Goal: Task Accomplishment & Management: Manage account settings

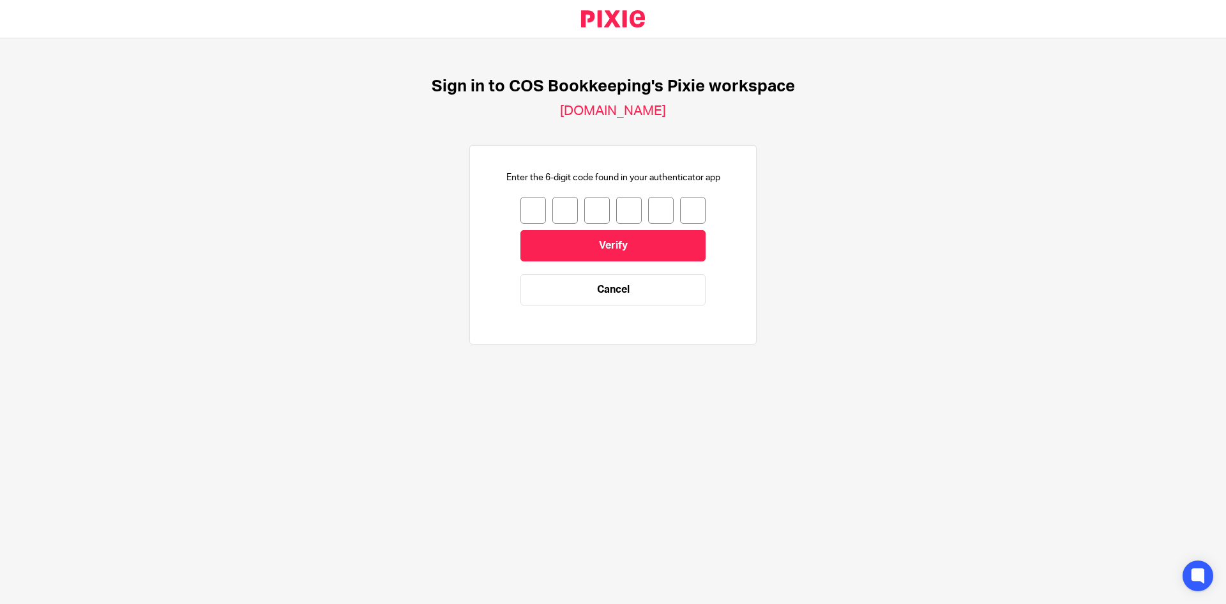
click at [524, 208] on input "number" at bounding box center [534, 210] width 26 height 27
type input "4"
type input "9"
type input "6"
type input "4"
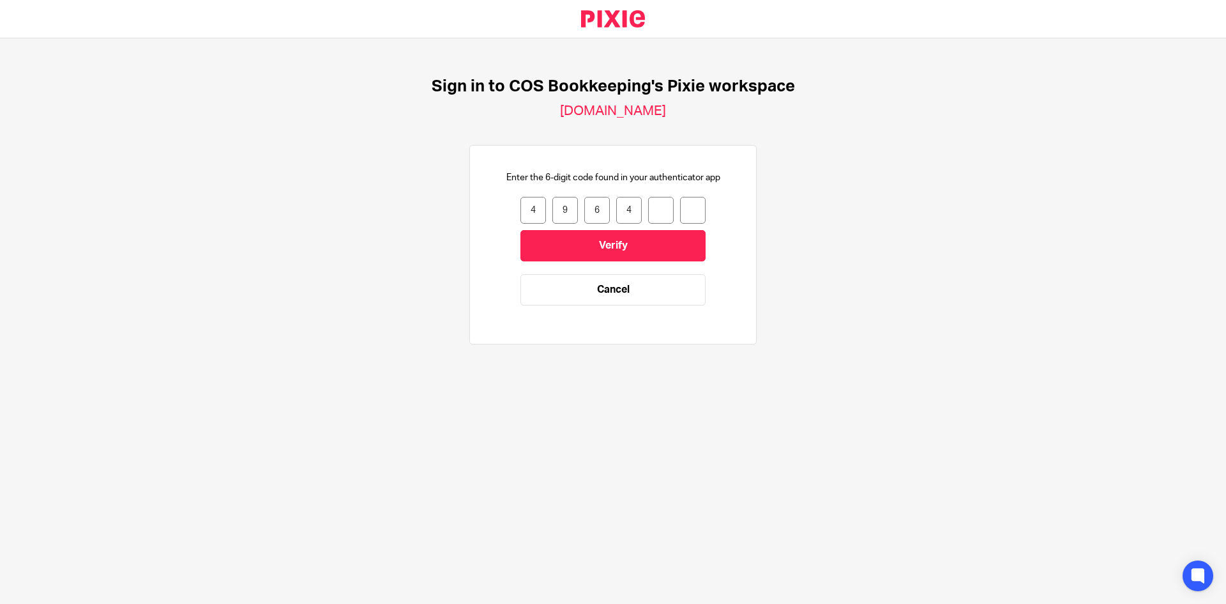
type input "3"
type input "6"
click at [577, 240] on input "Verify" at bounding box center [613, 245] width 185 height 31
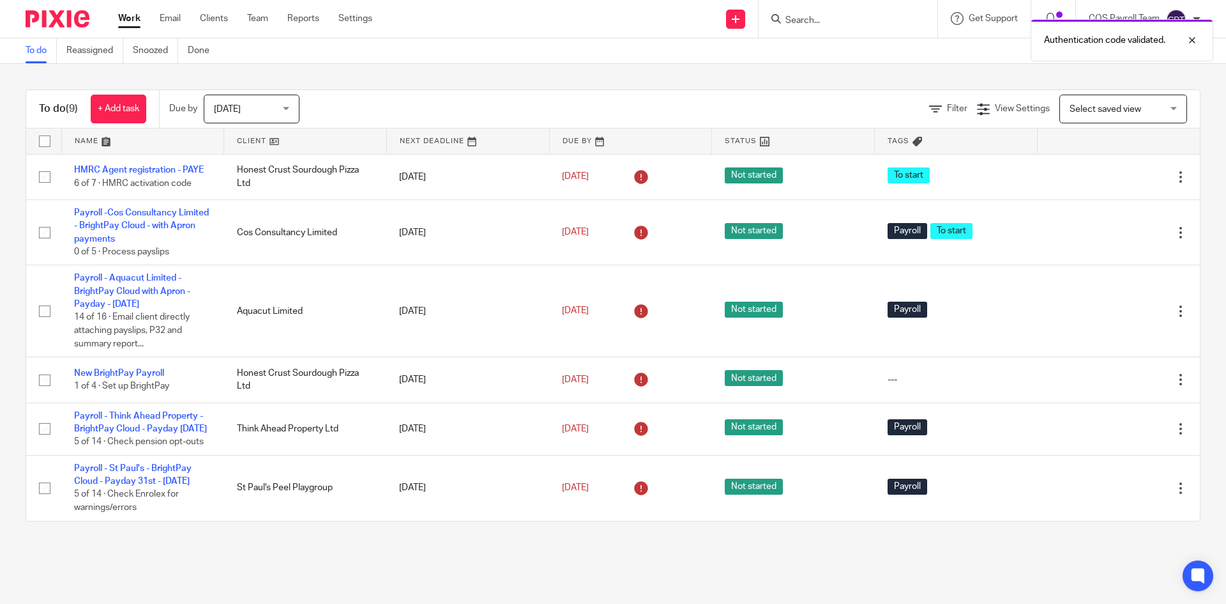
click at [293, 105] on div "[DATE] [DATE]" at bounding box center [252, 109] width 96 height 29
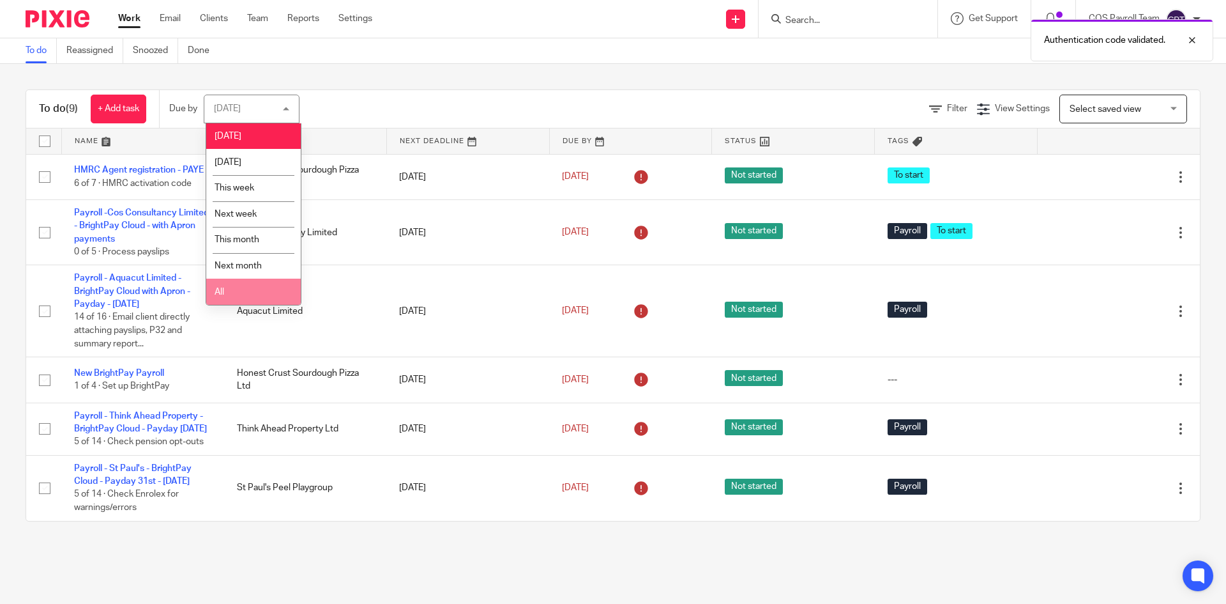
click at [224, 293] on span "All" at bounding box center [220, 291] width 10 height 9
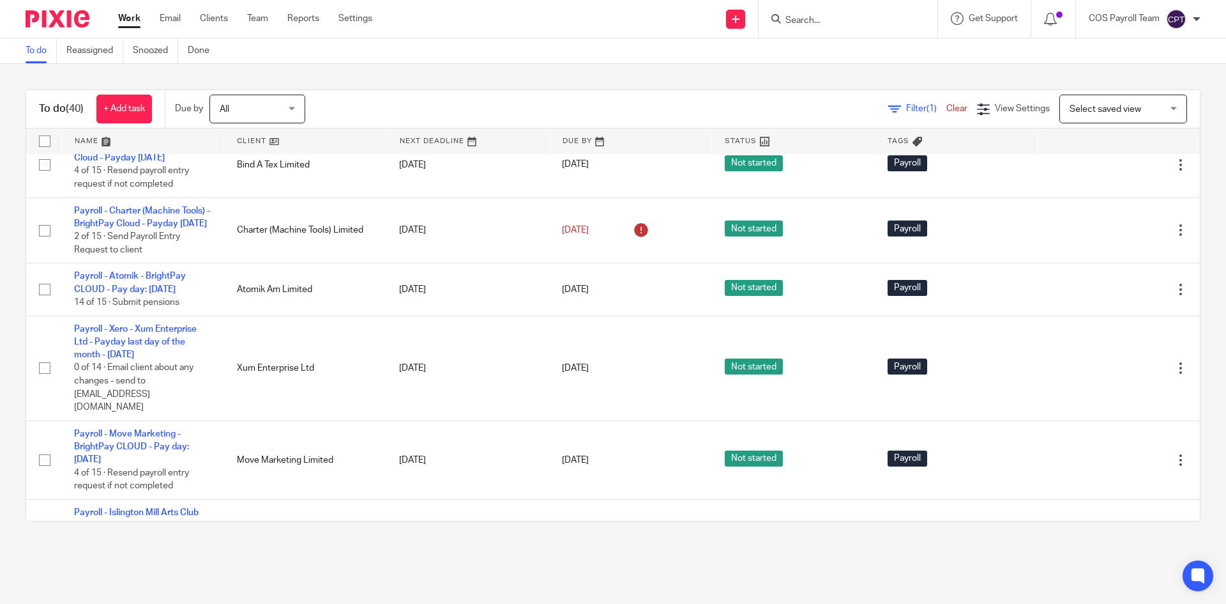
scroll to position [1214, 0]
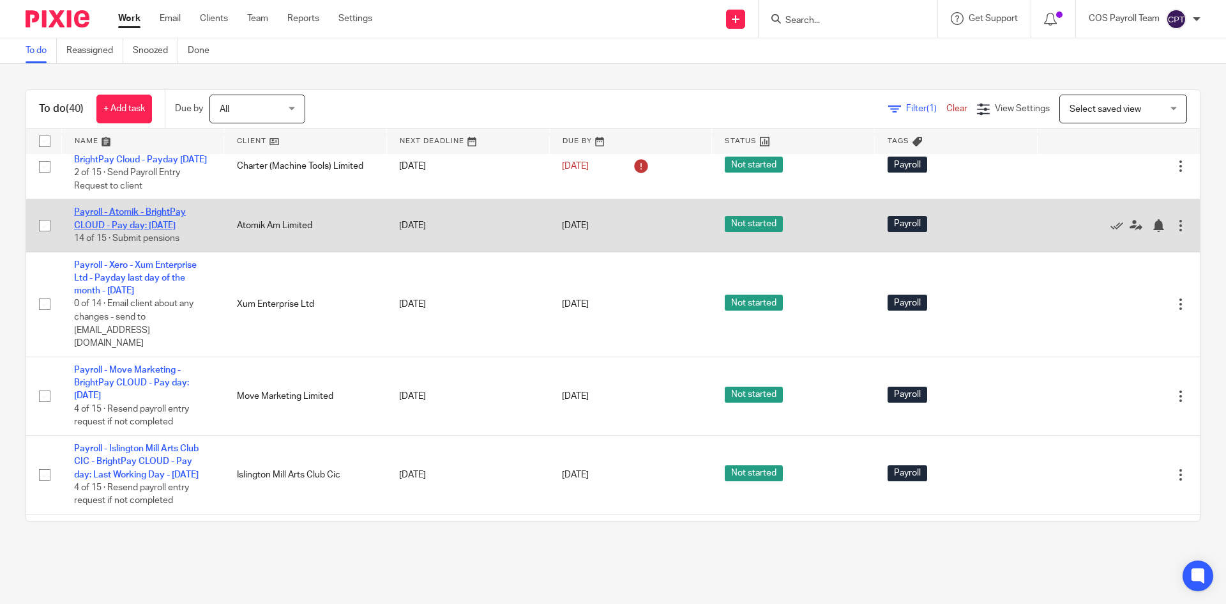
click at [144, 229] on link "Payroll - Atomik - BrightPay CLOUD - Pay day: 28th - September 2025" at bounding box center [130, 219] width 112 height 22
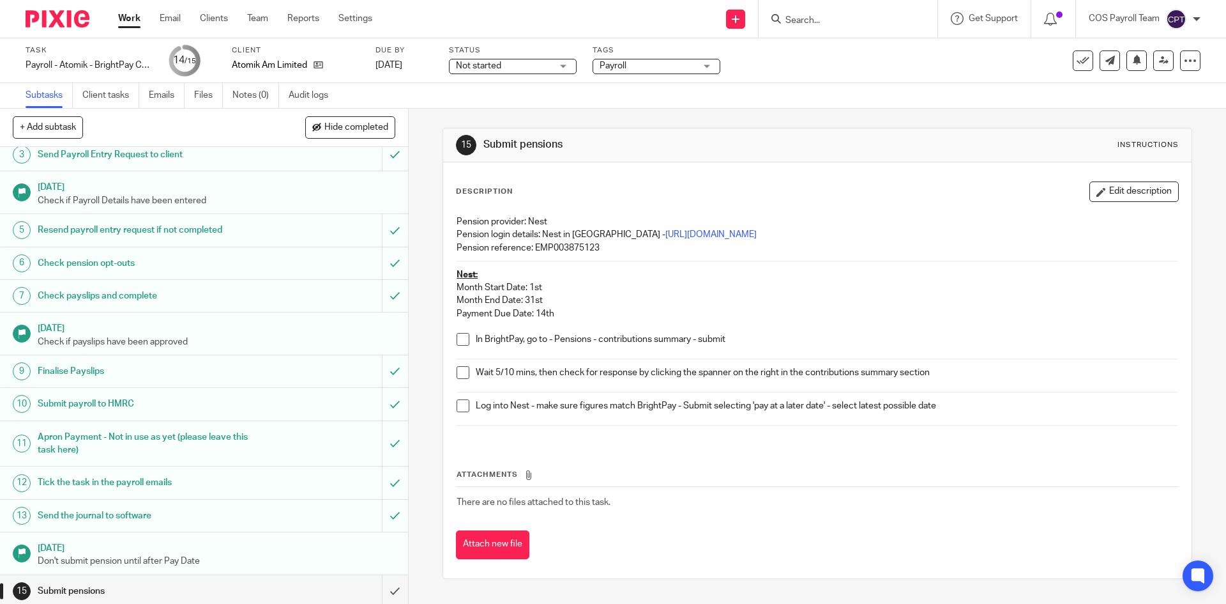
scroll to position [88, 0]
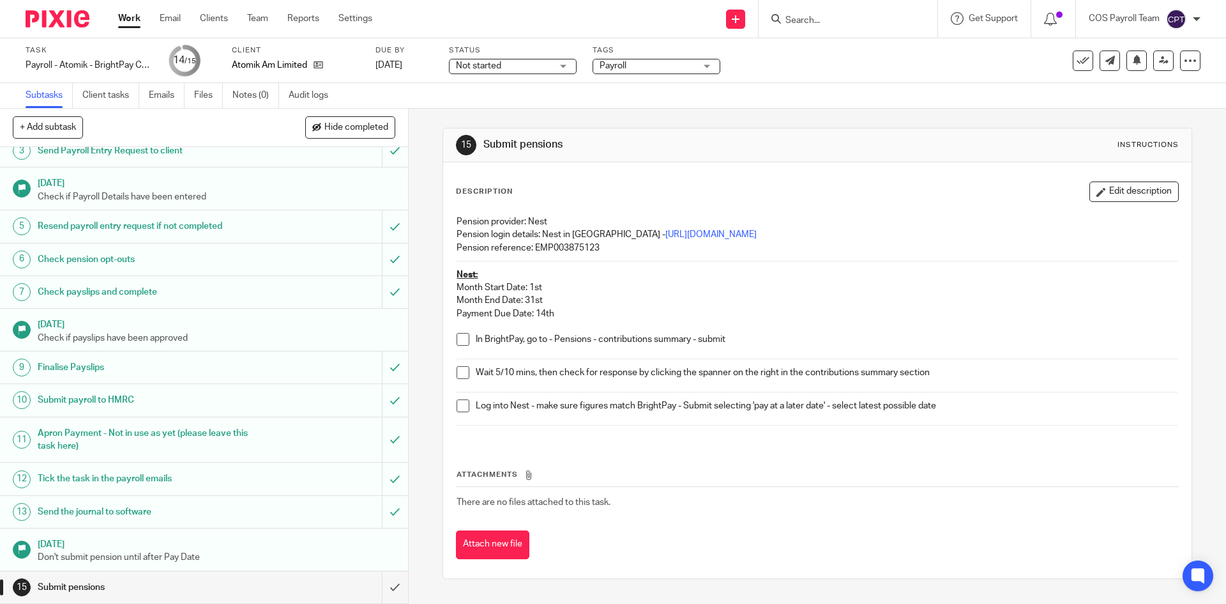
click at [127, 19] on link "Work" at bounding box center [129, 18] width 22 height 13
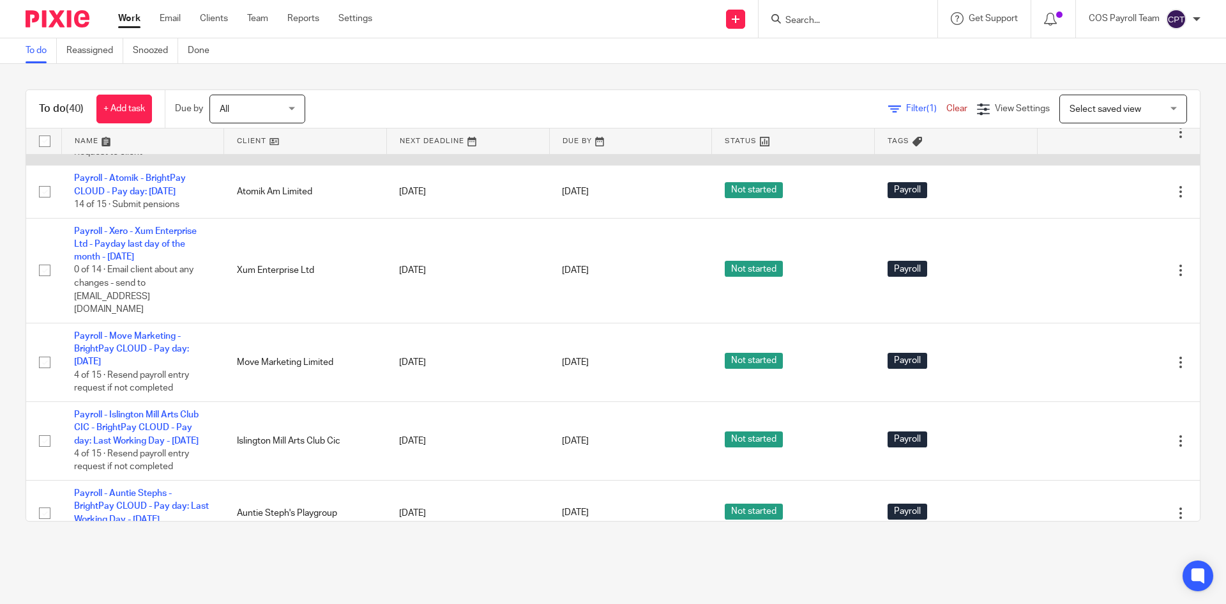
scroll to position [1277, 0]
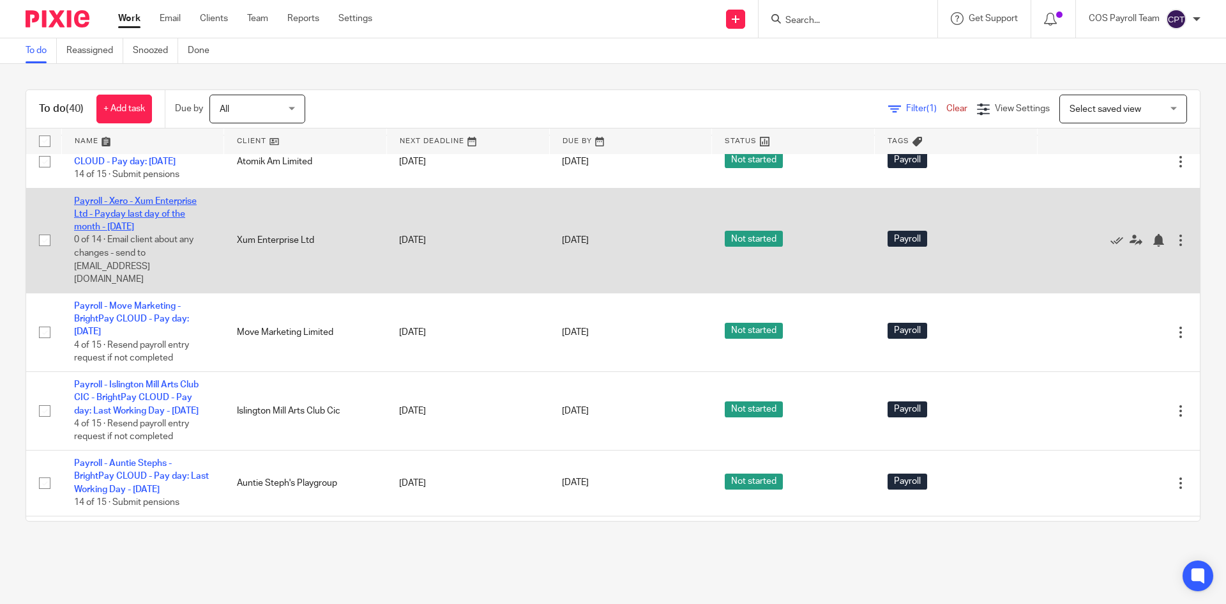
click at [136, 232] on link "Payroll - Xero - Xum Enterprise Ltd - Payday last day of the month - [DATE]" at bounding box center [135, 214] width 123 height 35
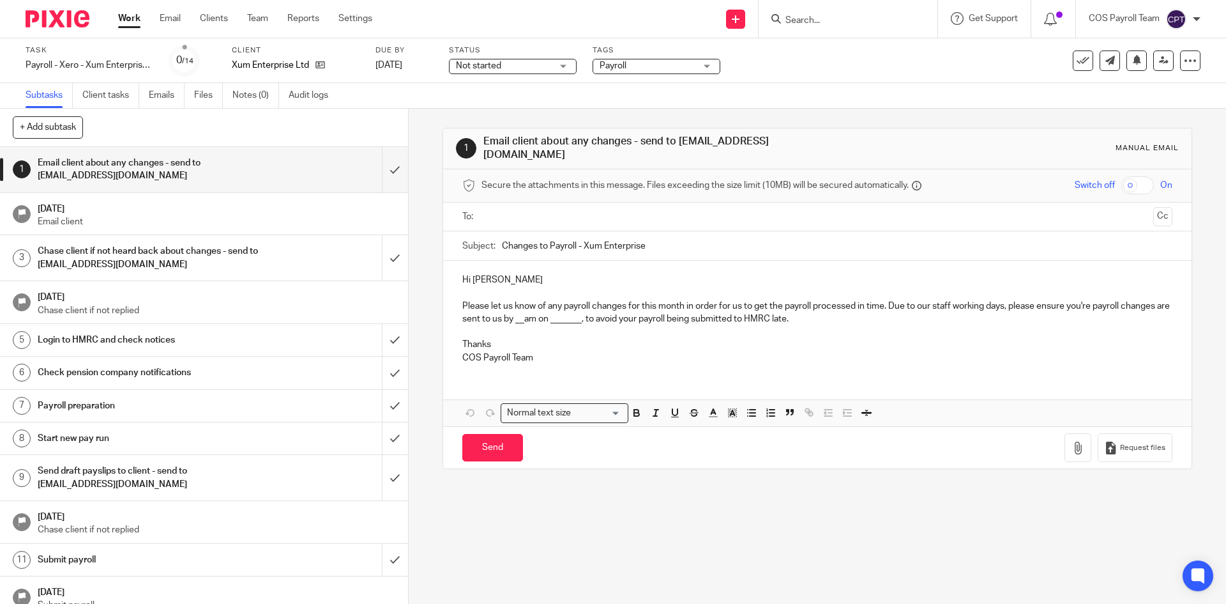
click at [508, 210] on input "text" at bounding box center [817, 217] width 662 height 15
click at [571, 213] on span at bounding box center [575, 217] width 8 height 8
click at [531, 211] on input "text" at bounding box center [817, 217] width 662 height 15
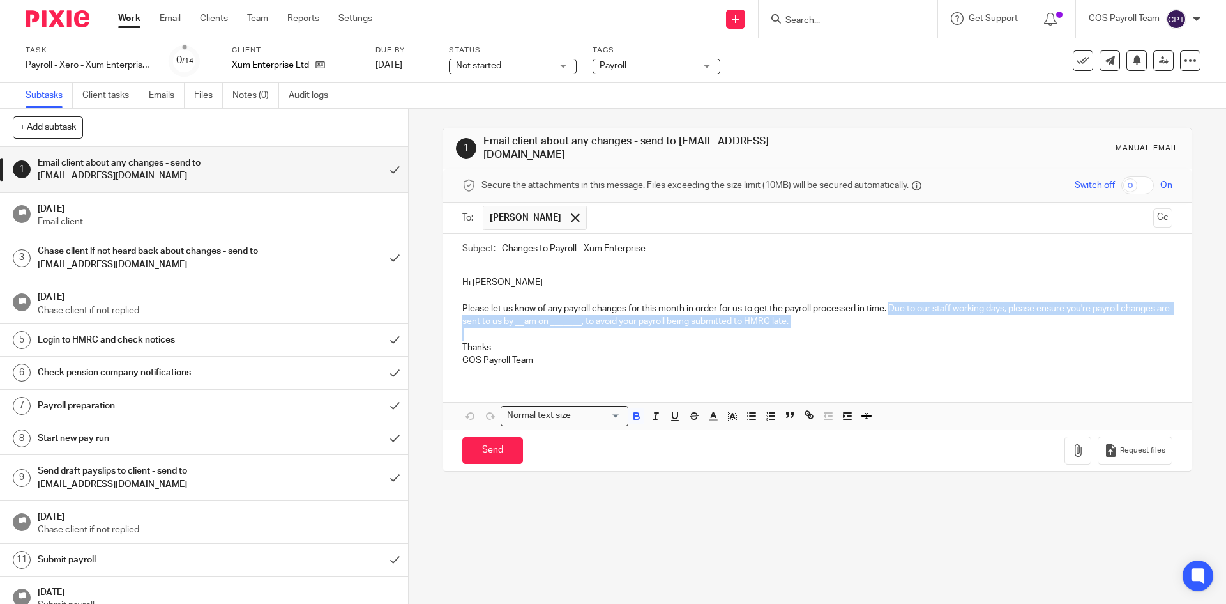
drag, startPoint x: 890, startPoint y: 301, endPoint x: 991, endPoint y: 326, distance: 103.2
click at [991, 326] on div "Hi Jack Please let us know of any payroll changes for this month in order for u…" at bounding box center [817, 319] width 748 height 113
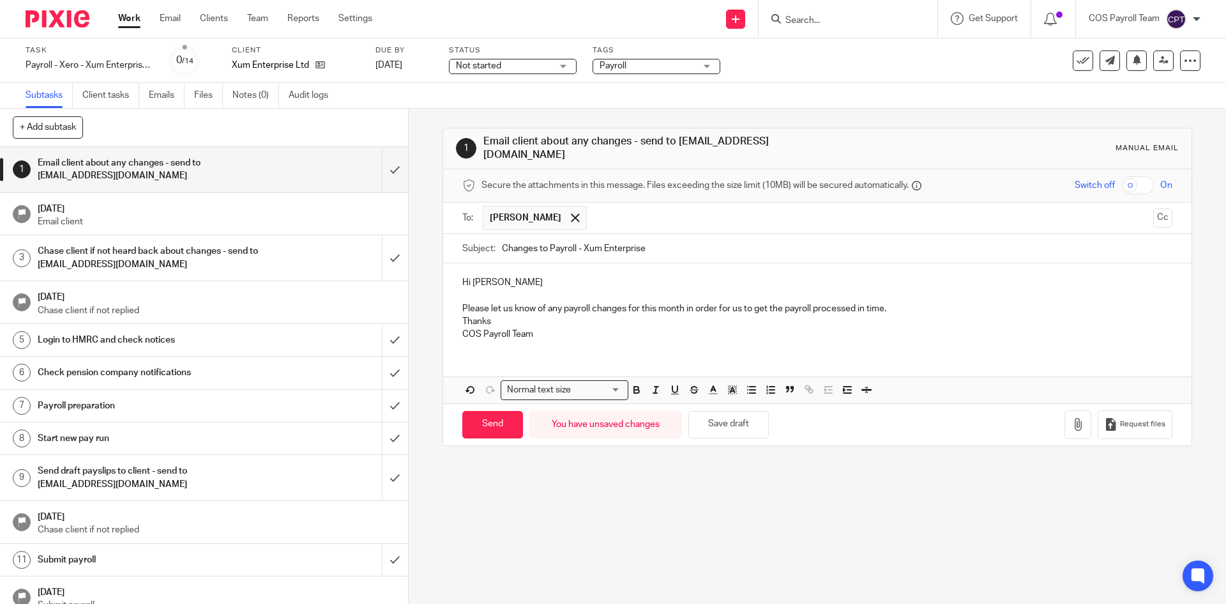
drag, startPoint x: 459, startPoint y: 312, endPoint x: 485, endPoint y: 336, distance: 35.3
click at [462, 315] on p "Thanks" at bounding box center [817, 321] width 710 height 13
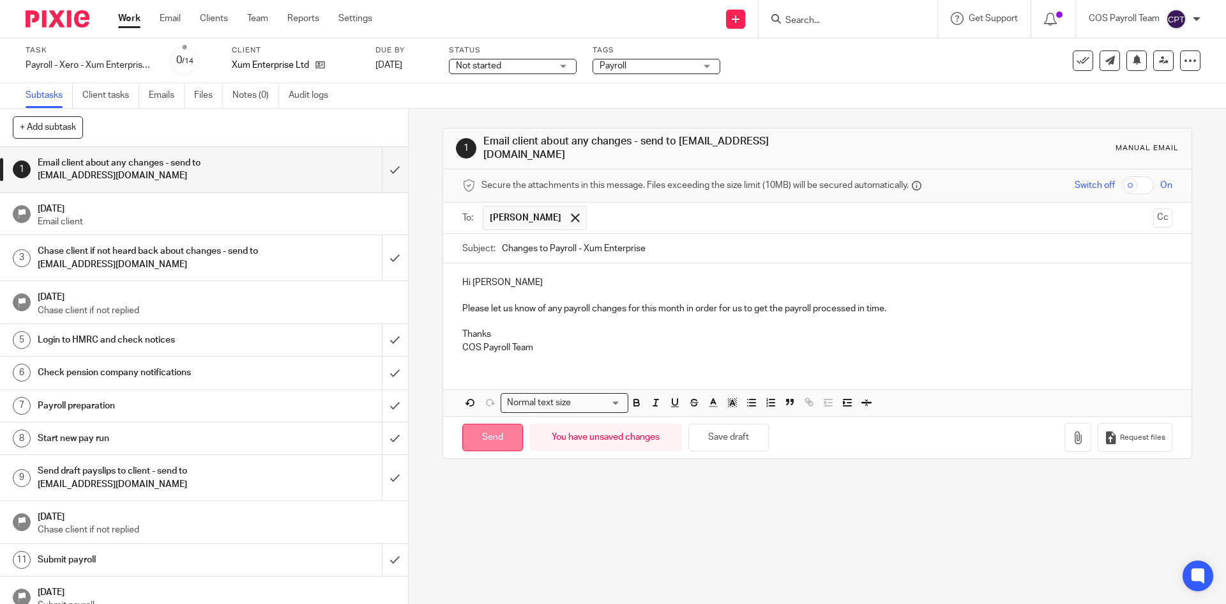
click at [498, 434] on input "Send" at bounding box center [492, 436] width 61 height 27
type input "Sent"
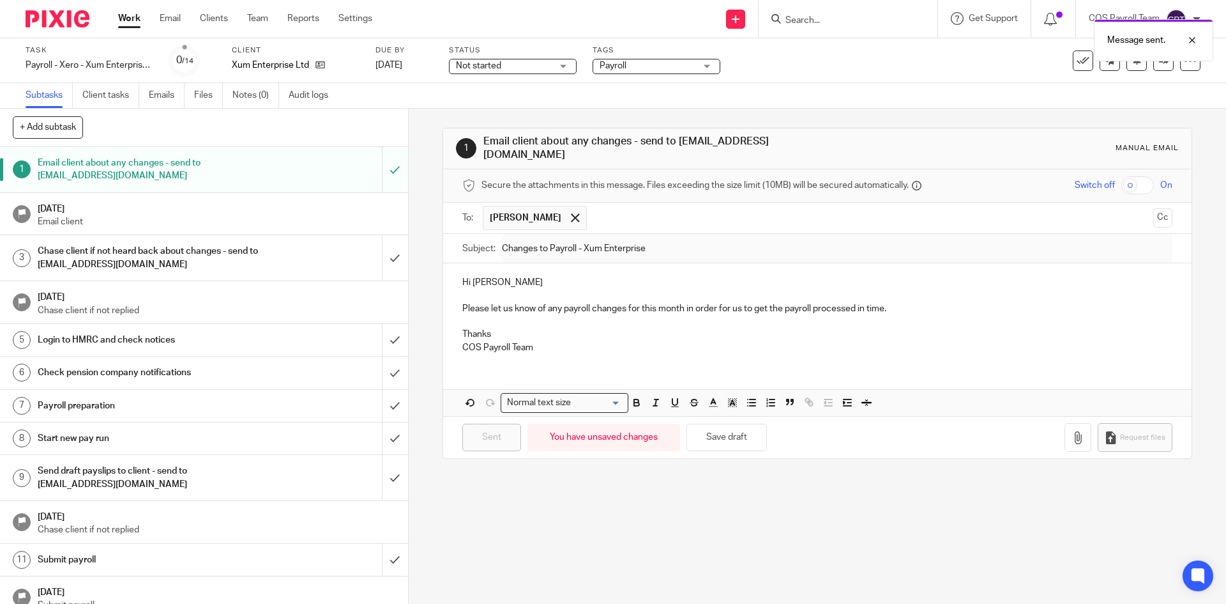
click at [133, 22] on link "Work" at bounding box center [129, 18] width 22 height 13
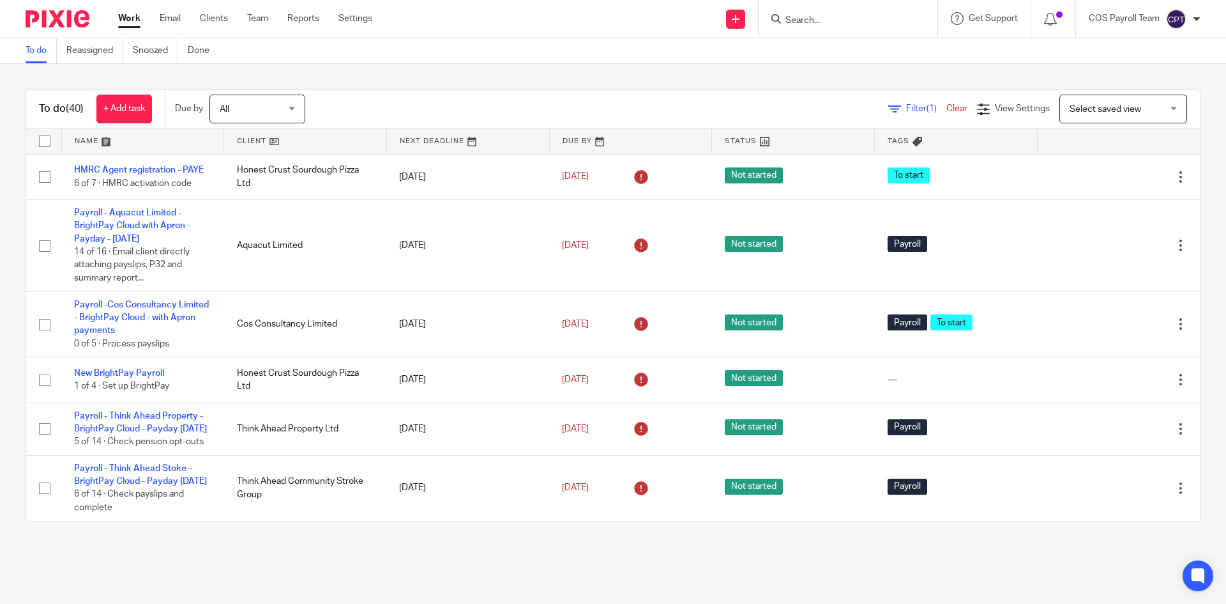
click at [1178, 19] on img at bounding box center [1176, 19] width 20 height 20
click at [1140, 84] on span "Logout" at bounding box center [1141, 88] width 29 height 9
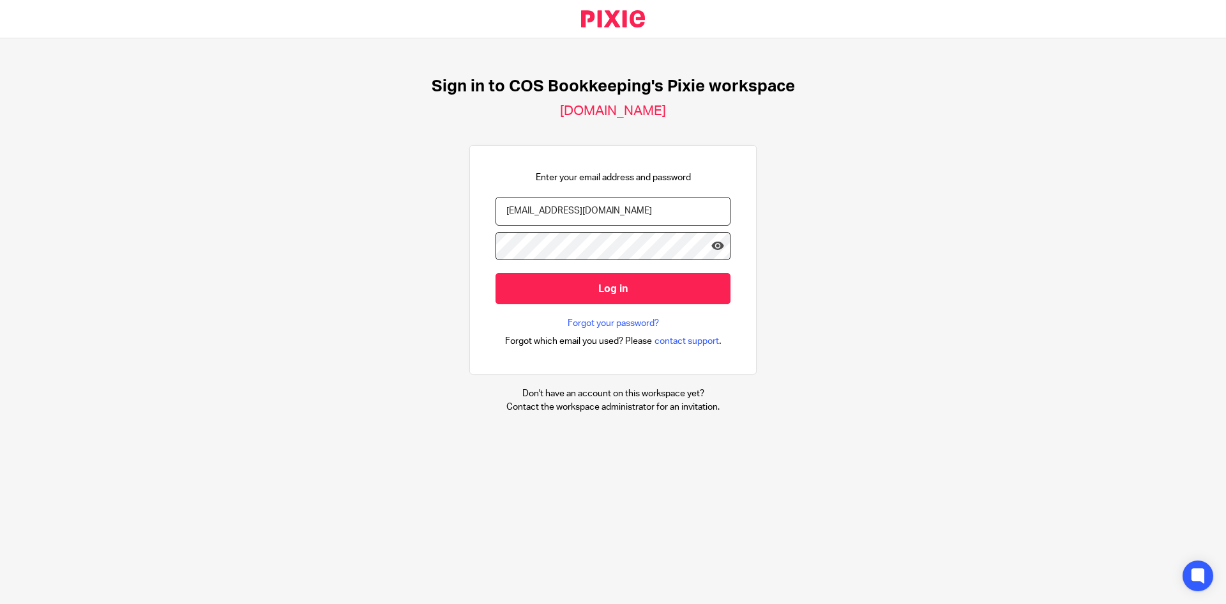
click at [590, 211] on input "payroll@cosbookkeeping.co.uk" at bounding box center [613, 211] width 235 height 29
type input "linda.parker@cosbookkeeping.co.uk"
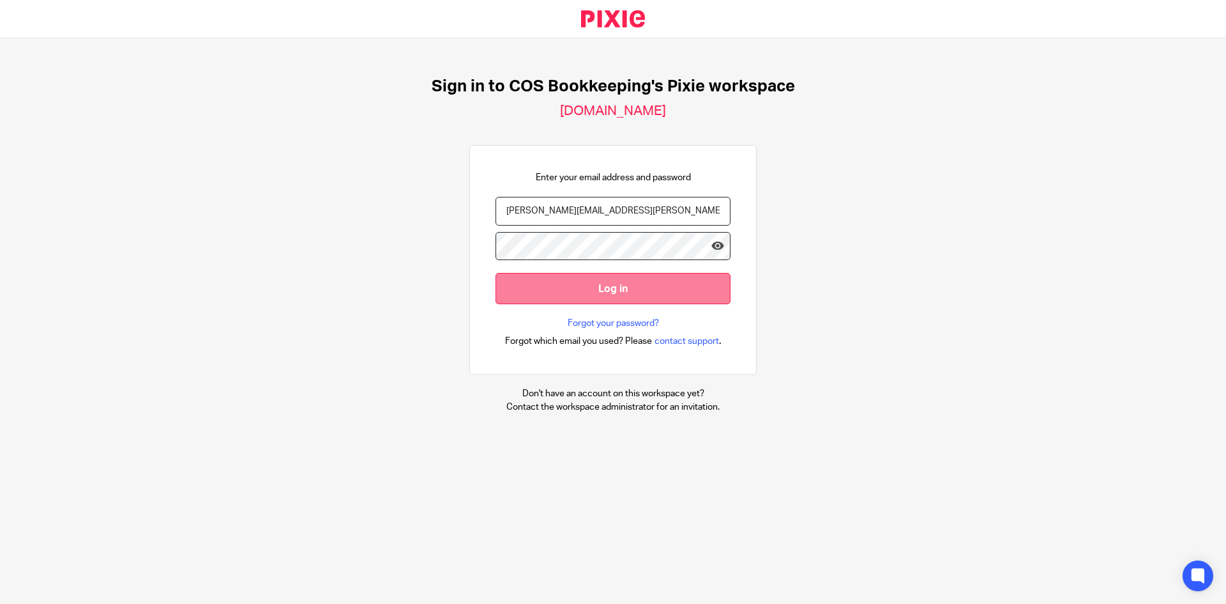
click at [591, 291] on input "Log in" at bounding box center [613, 288] width 235 height 31
